Goal: Information Seeking & Learning: Learn about a topic

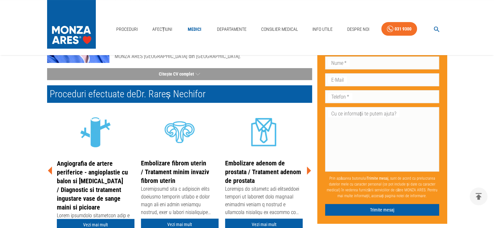
scroll to position [97, 0]
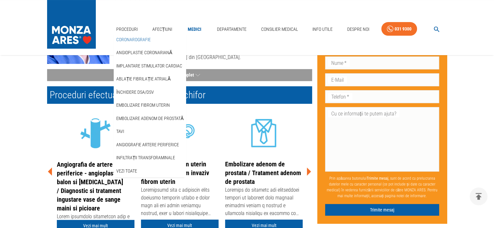
click at [132, 39] on link "Coronarografie" at bounding box center [133, 39] width 37 height 11
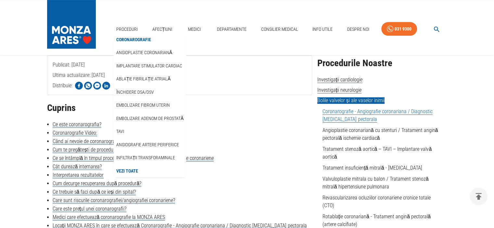
scroll to position [65, 0]
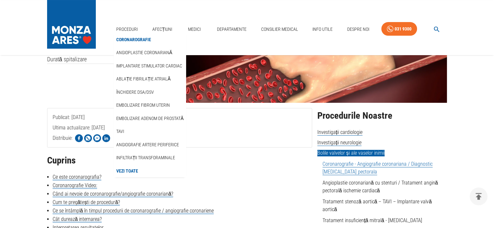
click at [258, 139] on div "Publicat: [DATE] Ultima actualizare: [DATE] Distribuie:" at bounding box center [179, 128] width 265 height 40
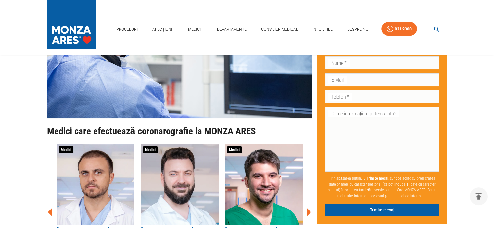
scroll to position [2499, 0]
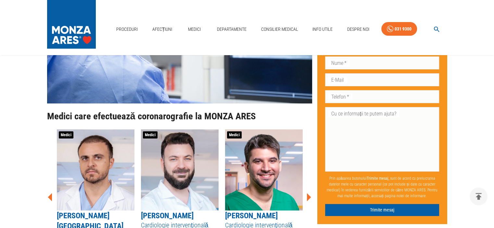
scroll to position [2402, 0]
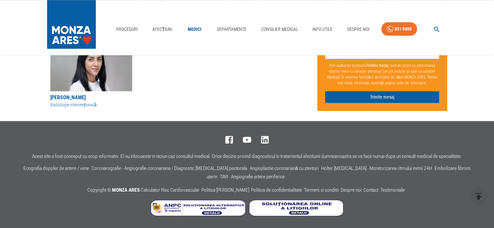
scroll to position [97, 0]
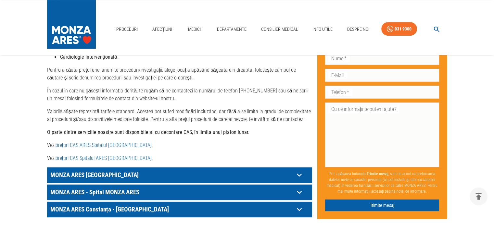
scroll to position [325, 0]
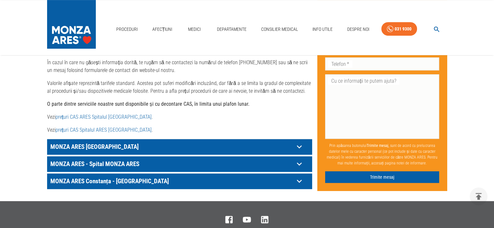
click at [107, 120] on link "prețuri CAS ARES Spitalul [GEOGRAPHIC_DATA]" at bounding box center [103, 117] width 96 height 6
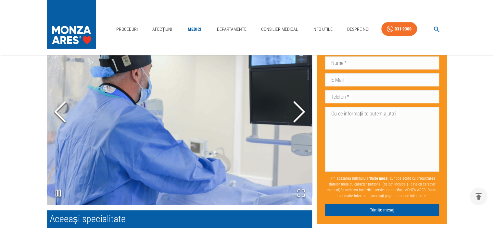
scroll to position [523, 0]
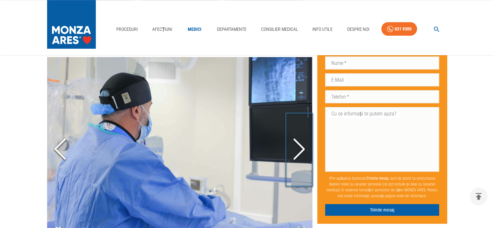
click at [301, 151] on icon "Next Slide" at bounding box center [298, 149] width 19 height 39
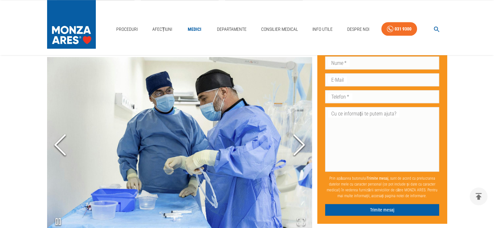
click at [301, 151] on polyline "Next Slide" at bounding box center [299, 144] width 10 height 19
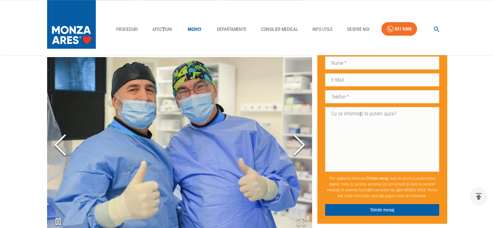
click at [301, 151] on polyline "Next Slide" at bounding box center [299, 144] width 10 height 19
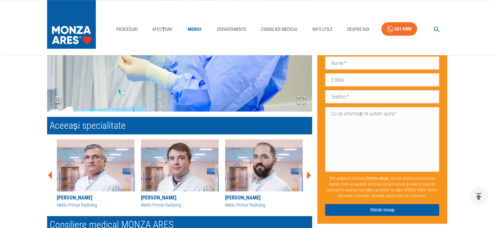
scroll to position [718, 0]
